Goal: Task Accomplishment & Management: Manage account settings

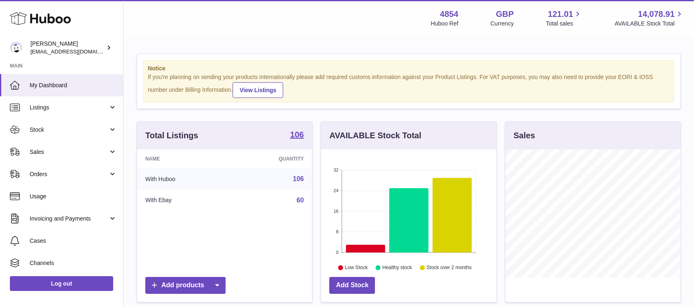
scroll to position [128, 175]
click at [56, 159] on link "Sales" at bounding box center [61, 152] width 123 height 22
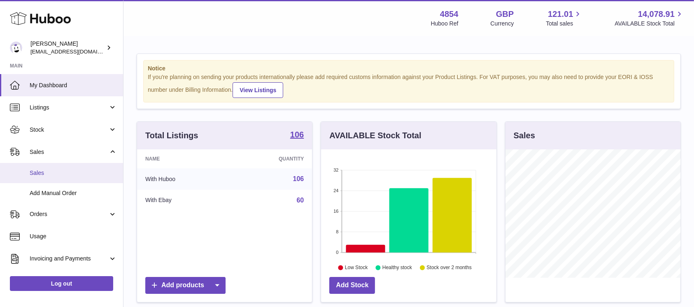
click at [53, 176] on span "Sales" at bounding box center [73, 173] width 87 height 8
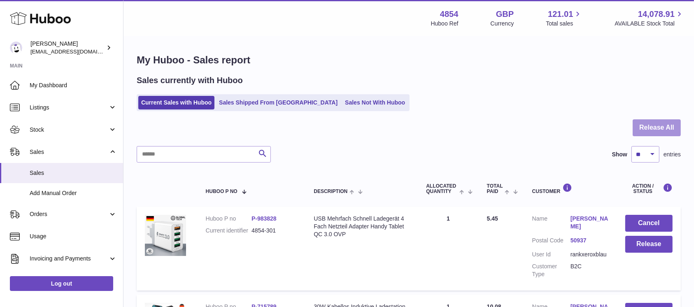
click at [645, 122] on button "Release All" at bounding box center [656, 127] width 48 height 17
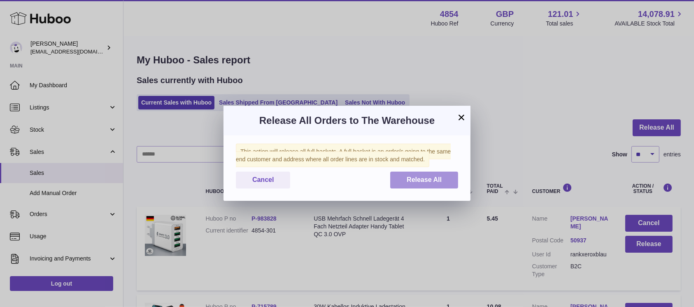
click at [432, 176] on span "Release All" at bounding box center [423, 179] width 35 height 7
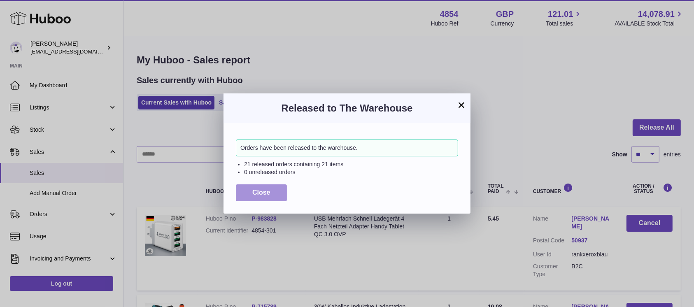
click at [267, 193] on span "Close" at bounding box center [261, 192] width 18 height 7
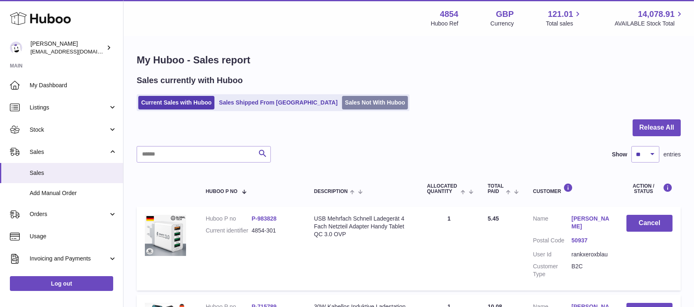
click at [342, 98] on link "Sales Not With Huboo" at bounding box center [375, 103] width 66 height 14
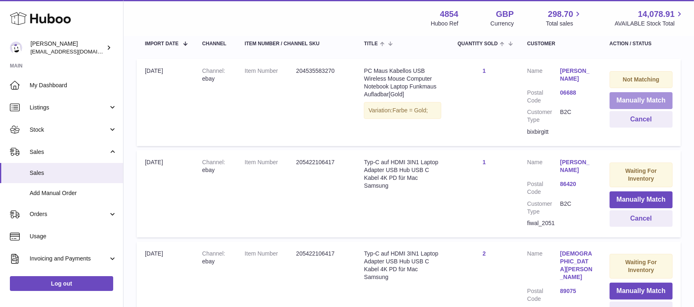
scroll to position [109, 0]
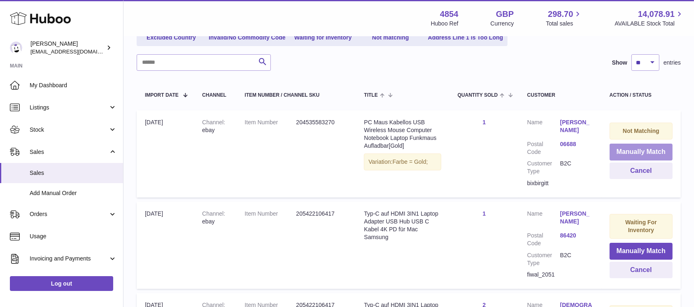
click at [617, 151] on button "Manually Match" at bounding box center [640, 152] width 63 height 17
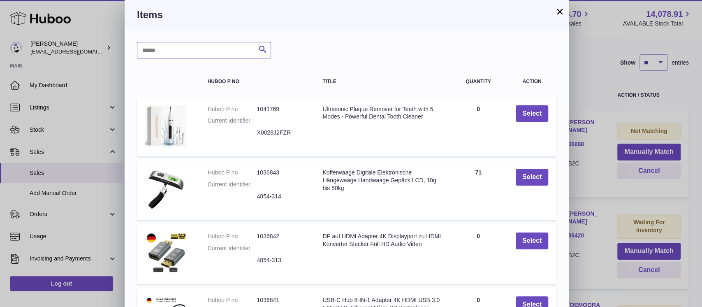
click at [201, 50] on input "text" at bounding box center [204, 50] width 134 height 16
type input "*****"
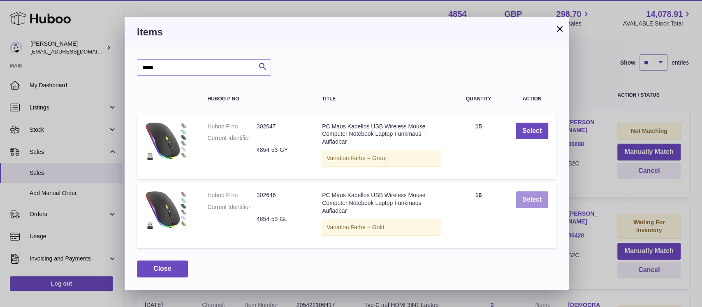
click at [526, 198] on button "Select" at bounding box center [532, 199] width 32 height 17
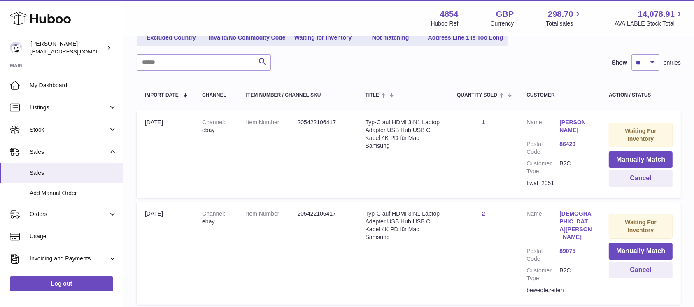
scroll to position [158, 0]
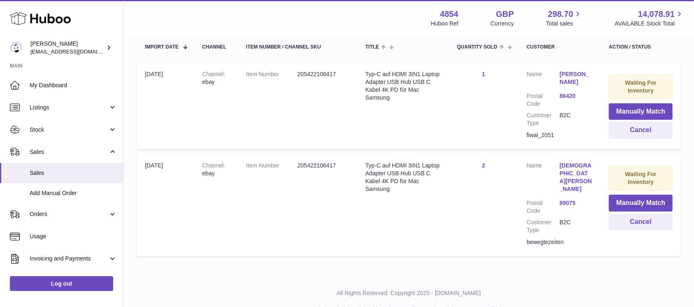
click at [542, 131] on div "fiwal_2051" at bounding box center [559, 135] width 66 height 8
copy div "fiwal_2051"
click at [629, 113] on button "Manually Match" at bounding box center [640, 111] width 64 height 17
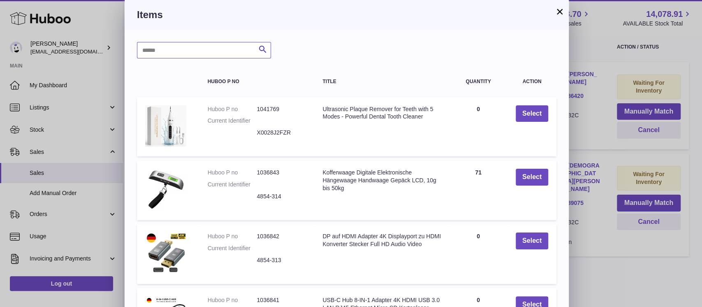
click at [200, 52] on input "text" at bounding box center [204, 50] width 134 height 16
type input "*****"
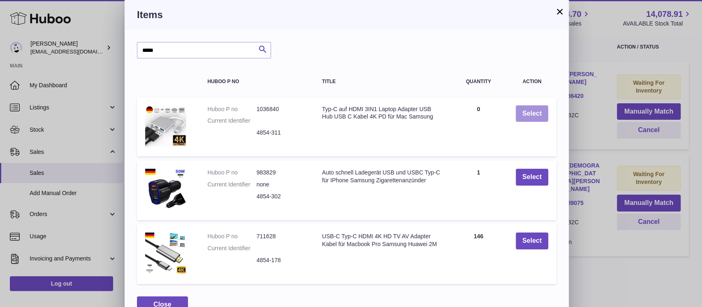
click at [536, 112] on button "Select" at bounding box center [532, 113] width 32 height 17
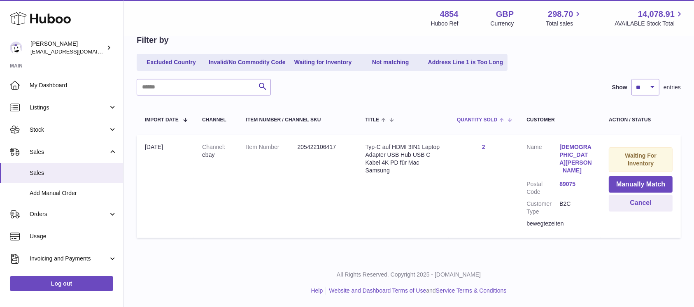
scroll to position [69, 0]
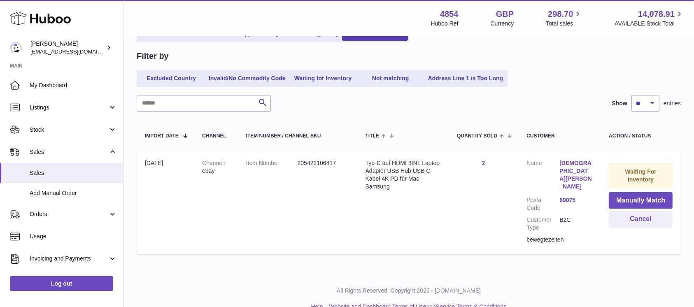
click at [550, 236] on div "bewegtezeiten" at bounding box center [559, 240] width 66 height 8
copy div "bewegtezeiten"
click at [631, 224] on button "Cancel" at bounding box center [640, 219] width 64 height 17
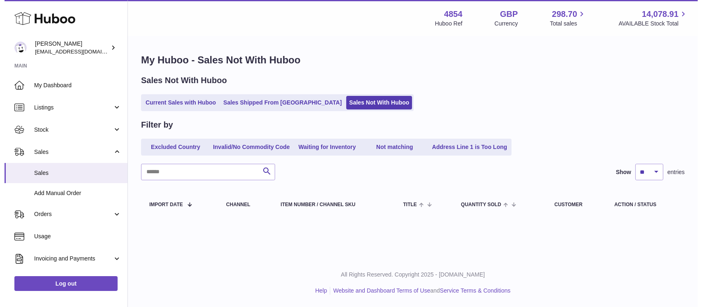
scroll to position [0, 0]
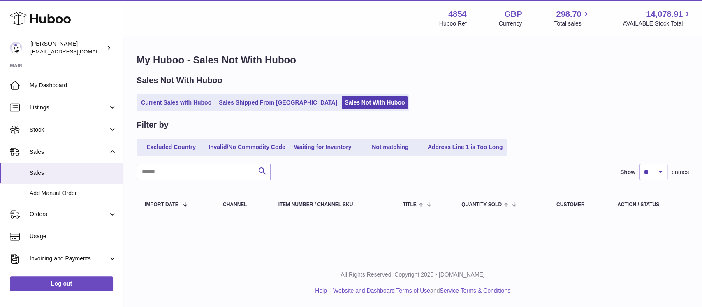
drag, startPoint x: 194, startPoint y: 104, endPoint x: 280, endPoint y: 19, distance: 120.7
click at [194, 104] on link "Current Sales with Huboo" at bounding box center [176, 103] width 76 height 14
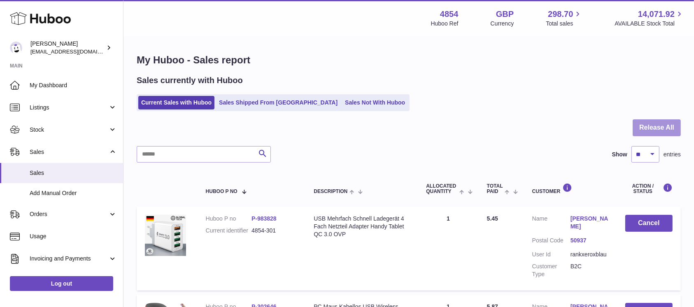
click at [653, 127] on button "Release All" at bounding box center [656, 127] width 48 height 17
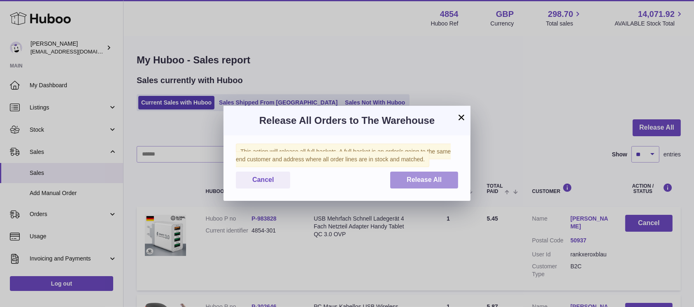
click at [417, 179] on span "Release All" at bounding box center [423, 179] width 35 height 7
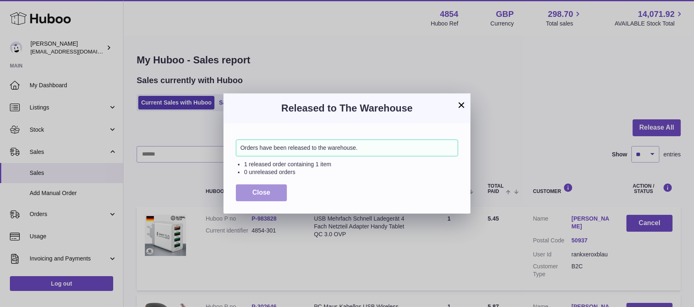
click at [264, 191] on span "Close" at bounding box center [261, 192] width 18 height 7
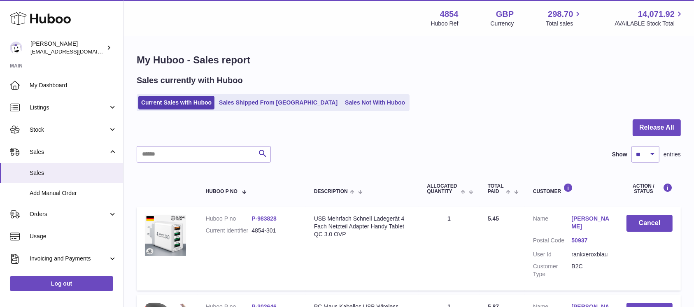
click at [294, 94] on div "Sales currently with Huboo Current Sales with Huboo Sales Shipped From Huboo Sa…" at bounding box center [409, 93] width 544 height 36
click at [342, 97] on link "Sales Not With Huboo" at bounding box center [375, 103] width 66 height 14
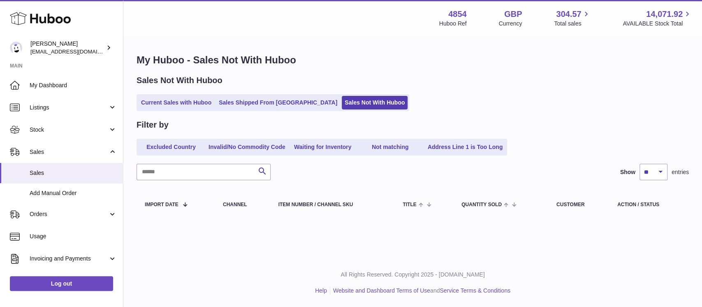
click at [170, 90] on div "Sales Not With Huboo Current Sales with Huboo Sales Shipped From [GEOGRAPHIC_DA…" at bounding box center [413, 93] width 552 height 36
click at [175, 100] on link "Current Sales with Huboo" at bounding box center [176, 103] width 76 height 14
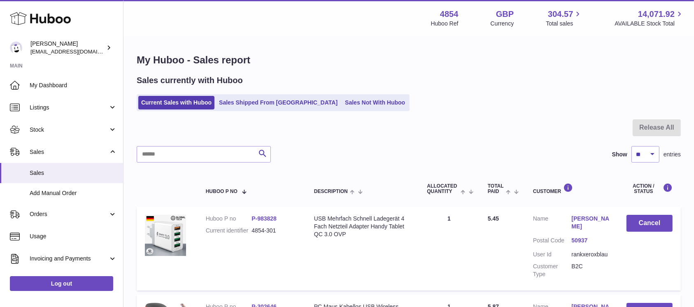
click at [321, 95] on ul "Current Sales with Huboo Sales Shipped From Huboo Sales Not With Huboo" at bounding box center [273, 102] width 273 height 17
click at [342, 101] on link "Sales Not With Huboo" at bounding box center [375, 103] width 66 height 14
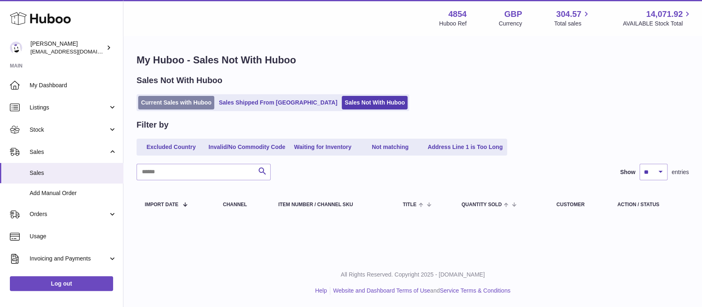
click at [173, 104] on link "Current Sales with Huboo" at bounding box center [176, 103] width 76 height 14
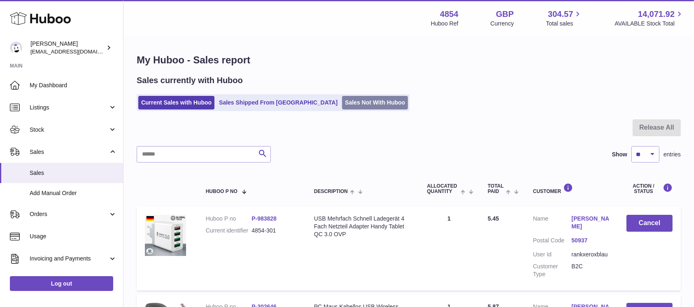
click at [342, 104] on link "Sales Not With Huboo" at bounding box center [375, 103] width 66 height 14
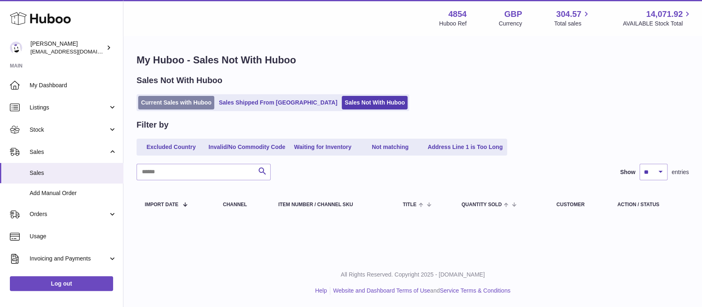
click at [209, 104] on link "Current Sales with Huboo" at bounding box center [176, 103] width 76 height 14
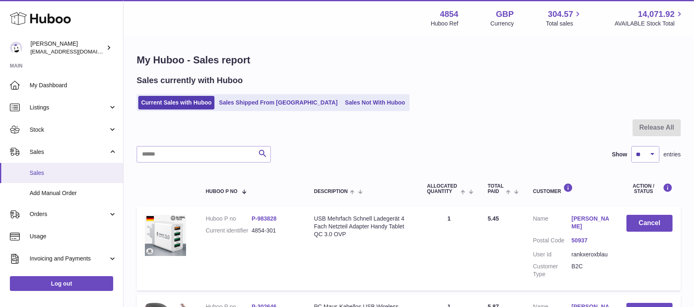
click at [78, 173] on span "Sales" at bounding box center [73, 173] width 87 height 8
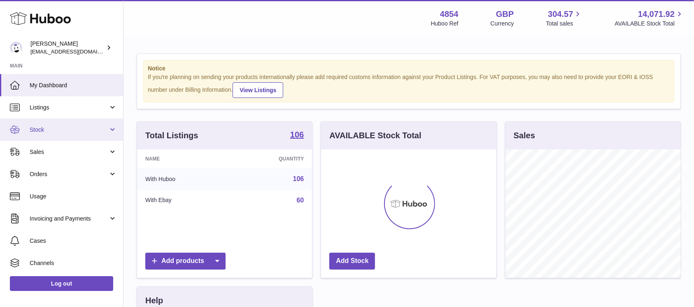
scroll to position [128, 175]
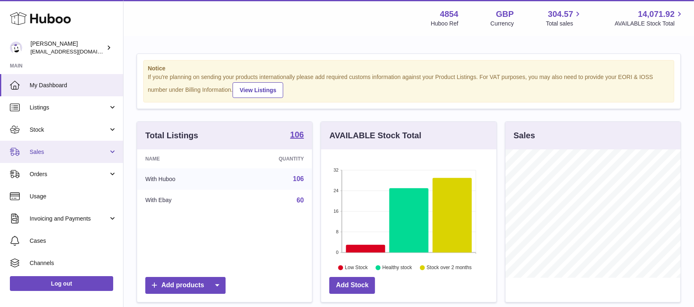
click at [82, 153] on span "Sales" at bounding box center [69, 152] width 79 height 8
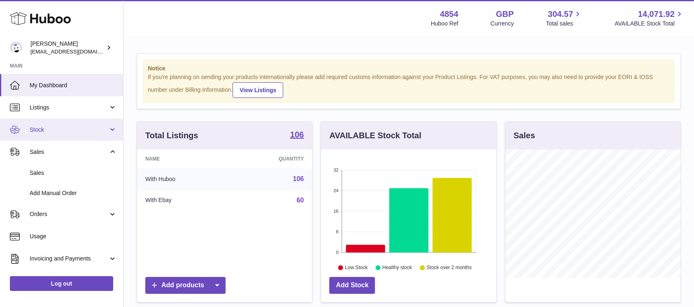
click at [67, 131] on span "Stock" at bounding box center [69, 130] width 79 height 8
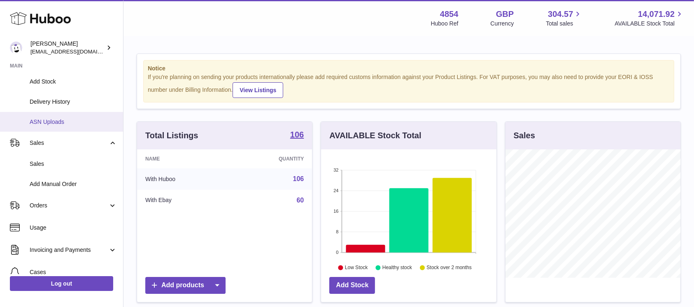
scroll to position [55, 0]
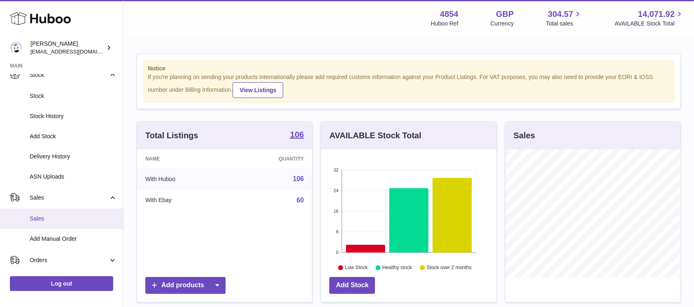
drag, startPoint x: 78, startPoint y: 220, endPoint x: 81, endPoint y: 217, distance: 4.4
click at [78, 220] on span "Sales" at bounding box center [73, 219] width 87 height 8
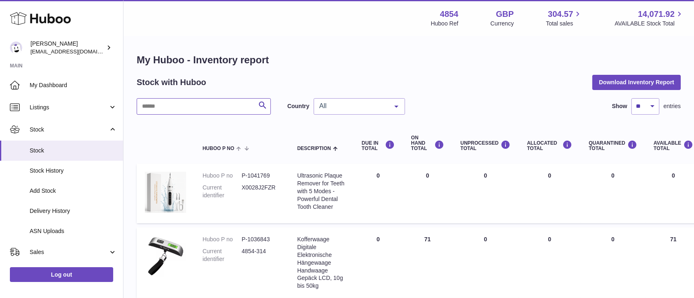
click at [218, 103] on input "text" at bounding box center [204, 106] width 134 height 16
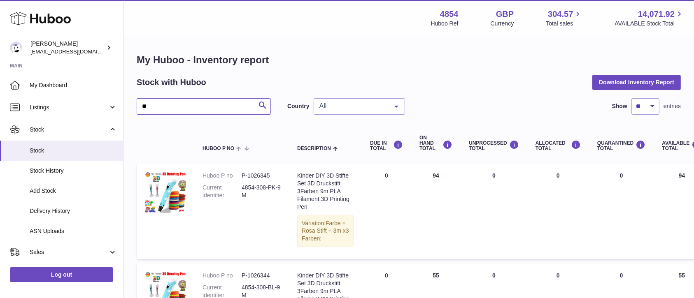
type input "*"
type input "****"
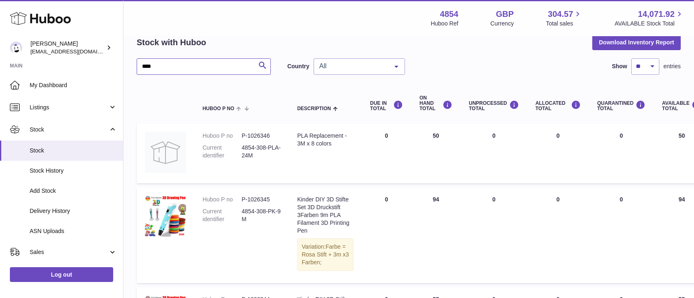
scroll to position [55, 0]
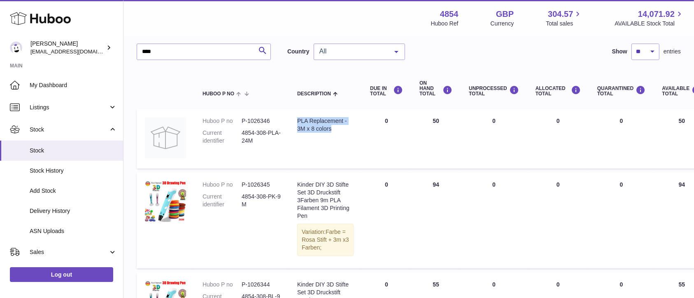
drag, startPoint x: 339, startPoint y: 137, endPoint x: 295, endPoint y: 124, distance: 45.5
click at [295, 124] on td "Description PLA Replacement - 3M x 8 colors" at bounding box center [325, 139] width 73 height 60
copy div "PLA Replacement - 3M x 8 colors"
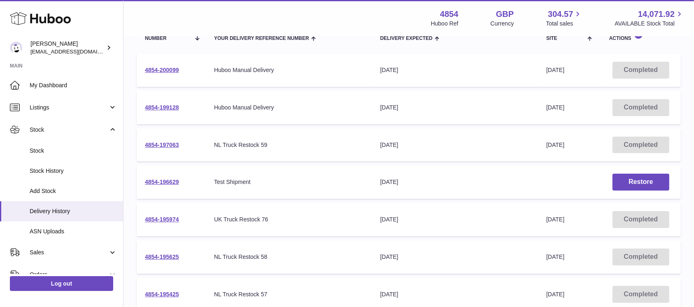
scroll to position [55, 0]
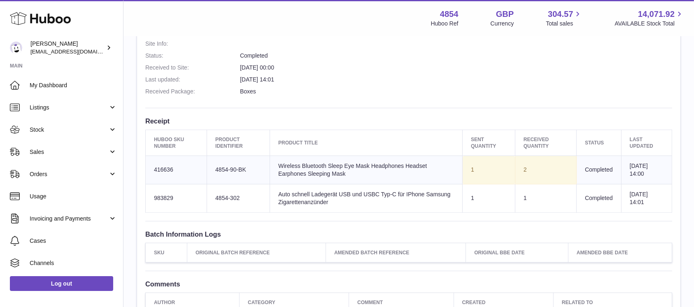
scroll to position [199, 0]
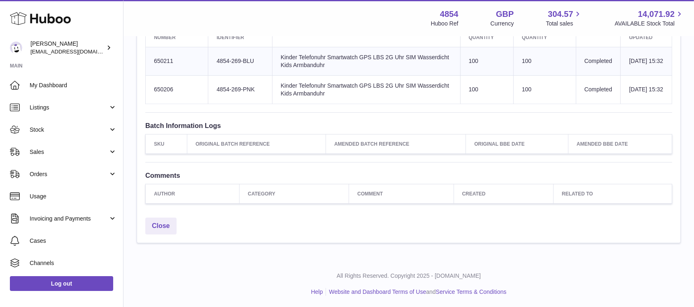
scroll to position [253, 0]
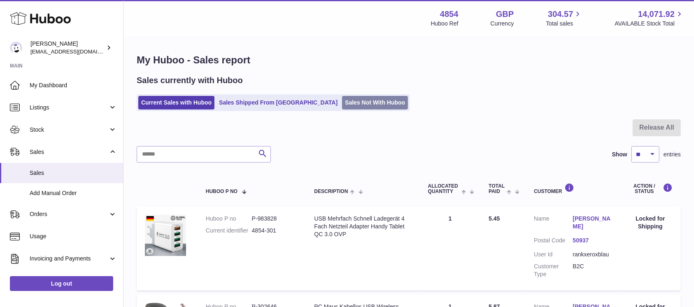
click at [342, 101] on link "Sales Not With Huboo" at bounding box center [375, 103] width 66 height 14
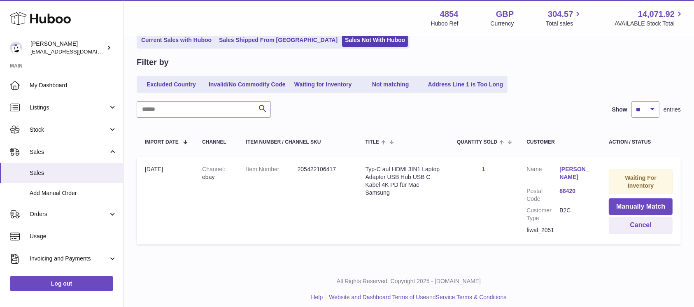
scroll to position [66, 0]
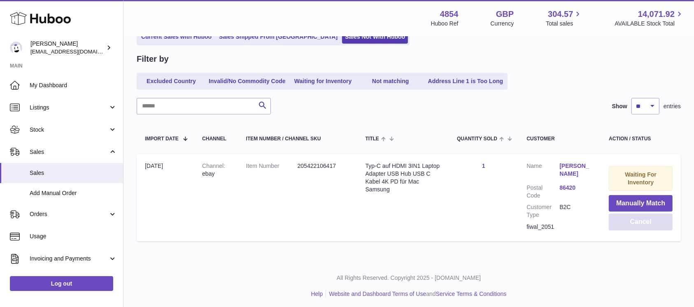
click at [633, 225] on button "Cancel" at bounding box center [640, 221] width 64 height 17
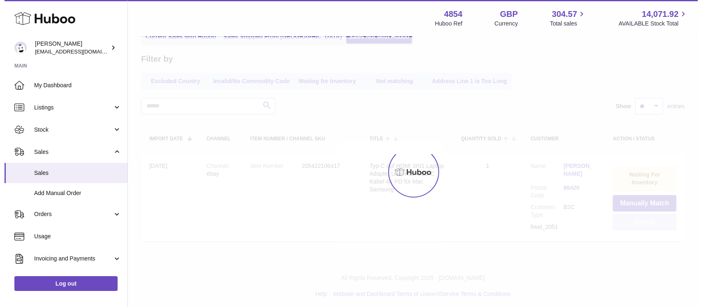
scroll to position [0, 0]
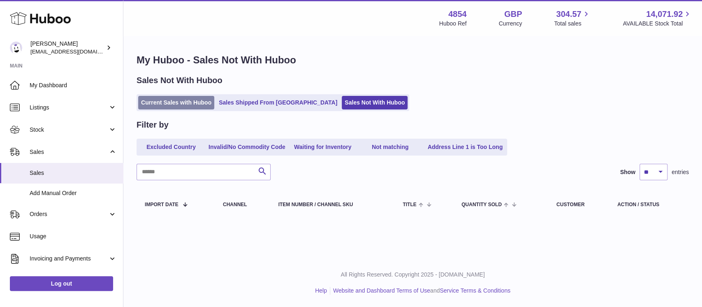
click at [203, 105] on link "Current Sales with Huboo" at bounding box center [176, 103] width 76 height 14
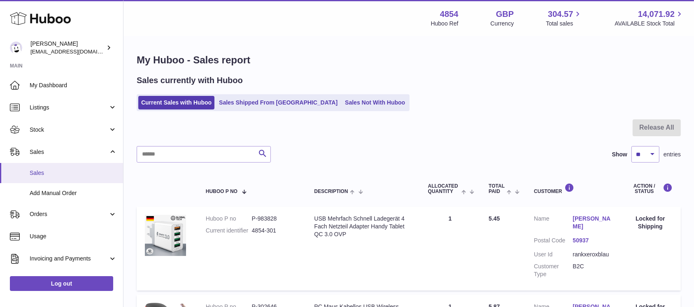
click at [83, 167] on link "Sales" at bounding box center [61, 173] width 123 height 20
click at [342, 106] on link "Sales Not With Huboo" at bounding box center [375, 103] width 66 height 14
